Goal: Check status

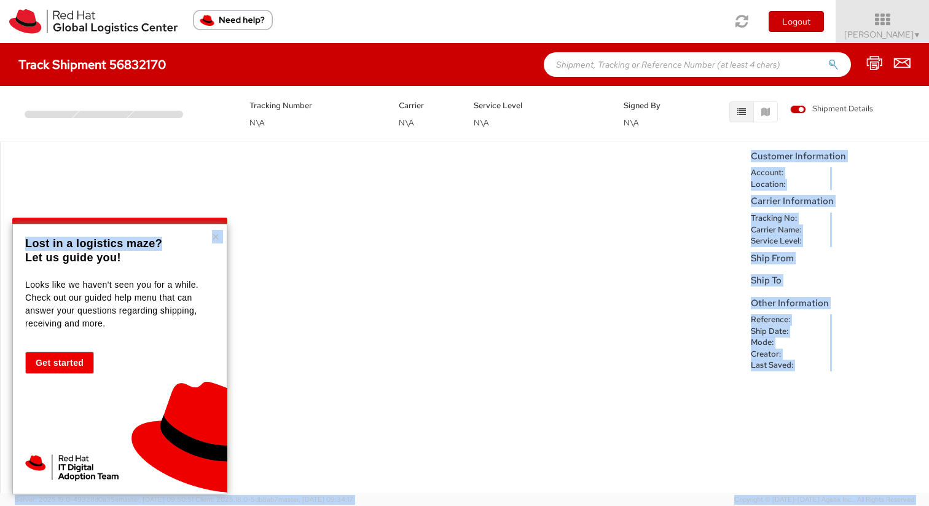
click at [227, 246] on body "annexa Batch Shipping Guide Created with Sketch. calendar Created with Sketch." at bounding box center [464, 253] width 929 height 506
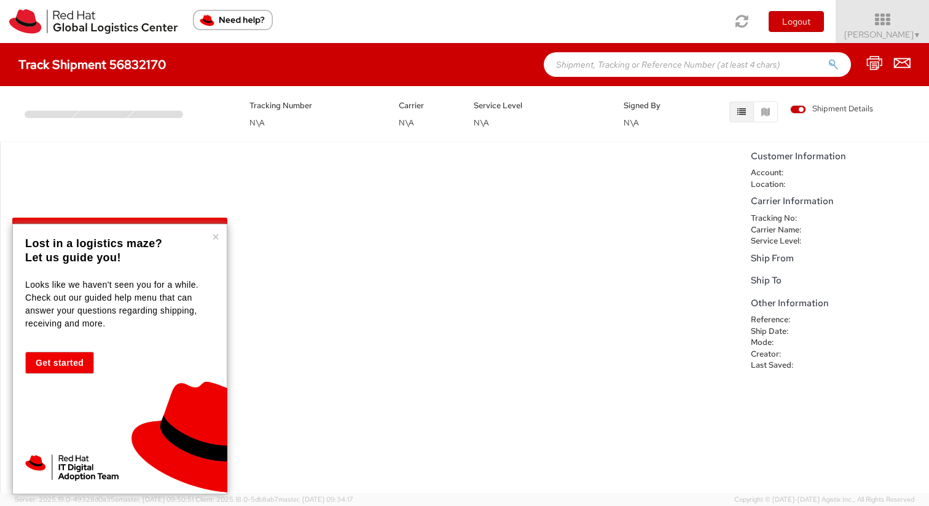
click at [230, 257] on div "No data to show" at bounding box center [372, 317] width 745 height 351
click at [212, 237] on button "×" at bounding box center [215, 236] width 7 height 12
